Goal: Task Accomplishment & Management: Use online tool/utility

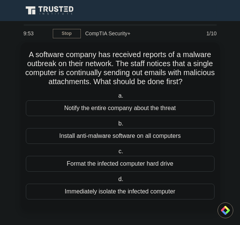
click at [25, 34] on div "9:53" at bounding box center [36, 33] width 34 height 15
click at [198, 39] on div "1/10" at bounding box center [205, 33] width 34 height 15
click at [204, 15] on span "Toggle navigation" at bounding box center [206, 10] width 11 height 11
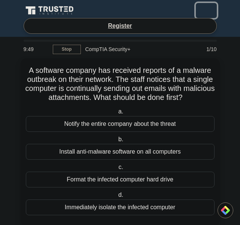
click at [210, 8] on span "Toggle navigation" at bounding box center [206, 10] width 11 height 11
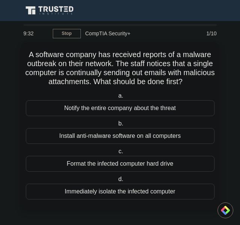
click at [17, 39] on main "9:32 Stop CompTIA Security+ Beginner 1/10 A software company has received repor…" at bounding box center [120, 123] width 240 height 204
click at [13, 71] on main "9:30 Stop CompTIA Security+ Beginner 1/10 A software company has received repor…" at bounding box center [120, 123] width 240 height 204
click at [64, 30] on link "Stop" at bounding box center [67, 33] width 28 height 9
